Goal: Task Accomplishment & Management: Complete application form

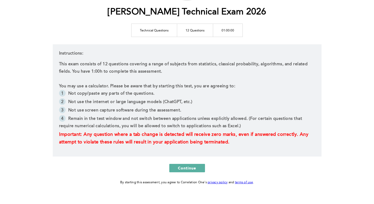
scroll to position [64, 0]
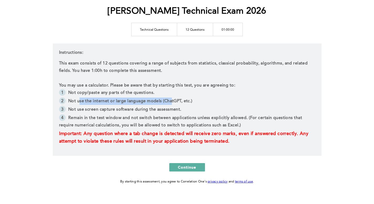
drag, startPoint x: 79, startPoint y: 101, endPoint x: 172, endPoint y: 102, distance: 93.5
click at [172, 102] on li "Not use the internet or large language models (ChatGPT, etc.)" at bounding box center [187, 102] width 256 height 8
click at [127, 111] on li "Not use screen capture software during the assessment." at bounding box center [187, 110] width 256 height 8
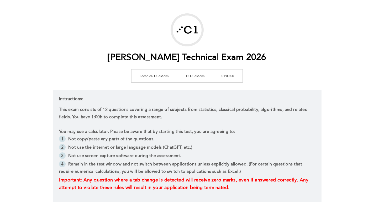
scroll to position [0, 0]
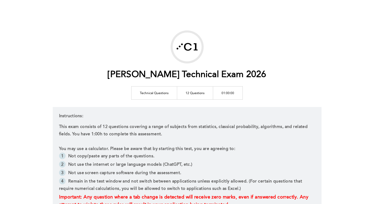
click at [195, 96] on td "12 Questions" at bounding box center [195, 92] width 36 height 13
click at [195, 91] on td "12 Questions" at bounding box center [195, 92] width 36 height 13
click at [183, 139] on p at bounding box center [187, 141] width 256 height 7
click at [163, 151] on p "You may use a calculator. Please be aware that by starting this test, you are a…" at bounding box center [187, 148] width 256 height 7
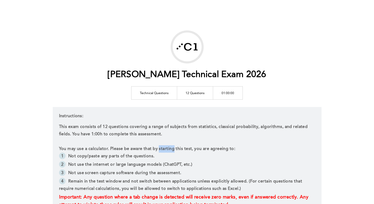
click at [163, 151] on p "You may use a calculator. Please be aware that by starting this test, you are a…" at bounding box center [187, 148] width 256 height 7
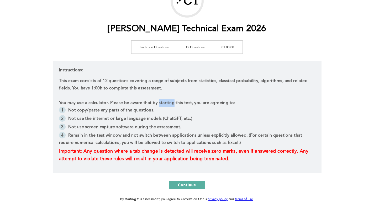
scroll to position [47, 0]
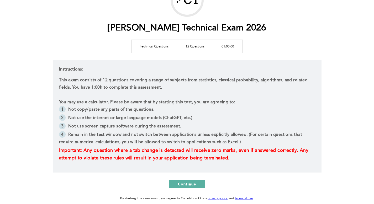
click at [95, 121] on li "Not use the internet or large language models (ChatGPT, etc.)" at bounding box center [187, 119] width 256 height 8
